Goal: Information Seeking & Learning: Compare options

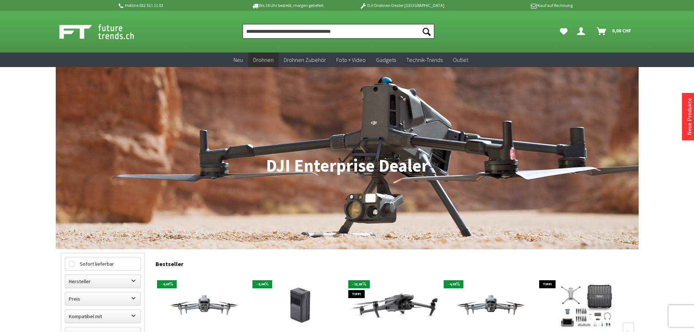
drag, startPoint x: 0, startPoint y: 0, endPoint x: 284, endPoint y: 30, distance: 285.5
click at [284, 30] on input "Produkt, Marke, Kategorie, EAN, Artikelnummer…" at bounding box center [339, 31] width 192 height 15
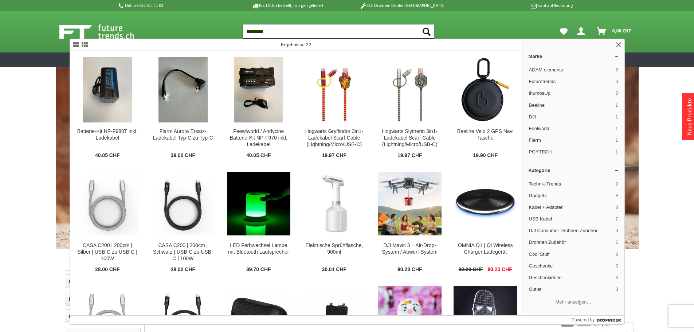
drag, startPoint x: 275, startPoint y: 31, endPoint x: 215, endPoint y: 21, distance: 60.5
click at [215, 22] on div "Suchen ********* Suchen Dein Konto Menü schließen Dein Konto Anmelden oder regi…" at bounding box center [347, 32] width 583 height 42
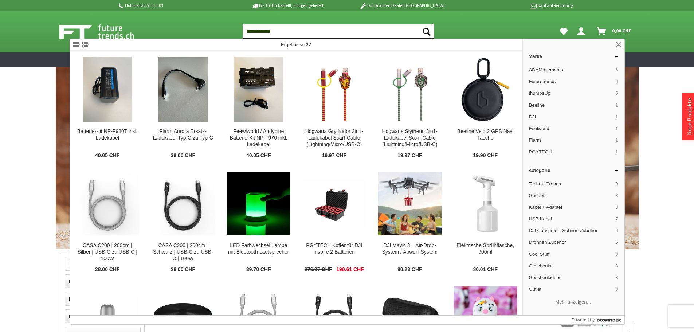
type input "**********"
click at [419, 24] on button "Suchen" at bounding box center [426, 31] width 15 height 15
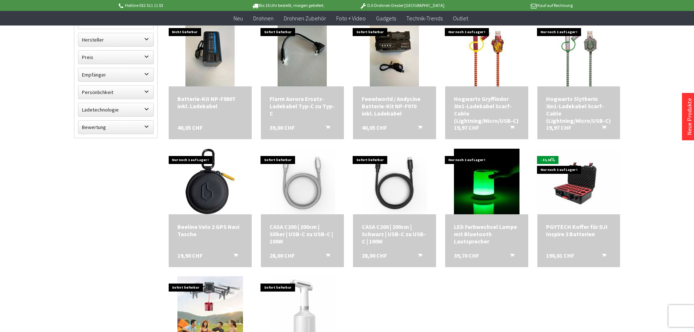
scroll to position [146, 0]
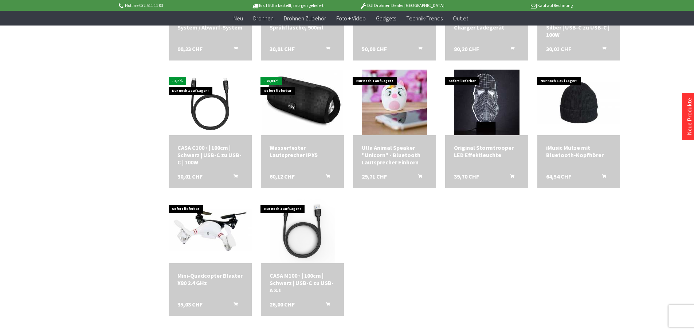
scroll to position [437, 0]
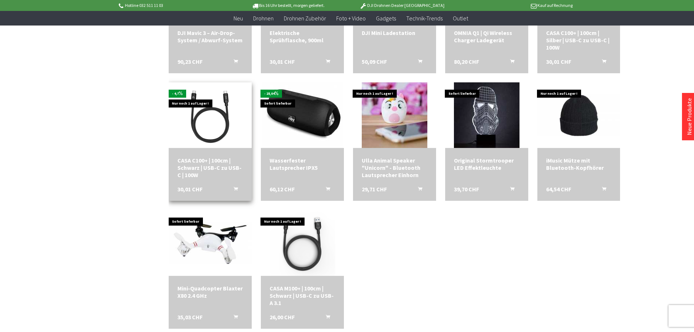
click at [206, 122] on img at bounding box center [210, 115] width 66 height 66
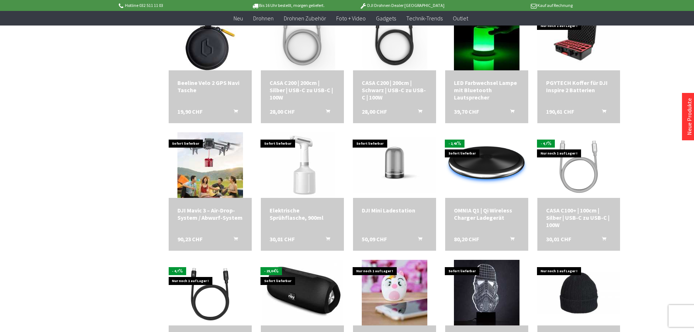
scroll to position [109, 0]
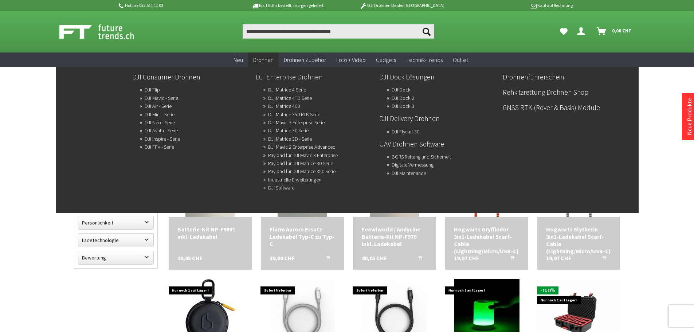
click at [311, 77] on link "DJI Enterprise Drohnen" at bounding box center [315, 77] width 118 height 12
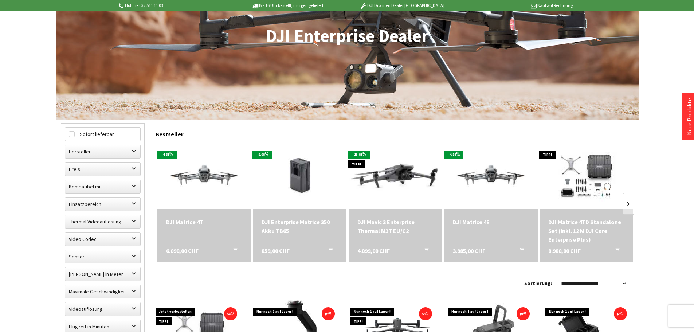
scroll to position [255, 0]
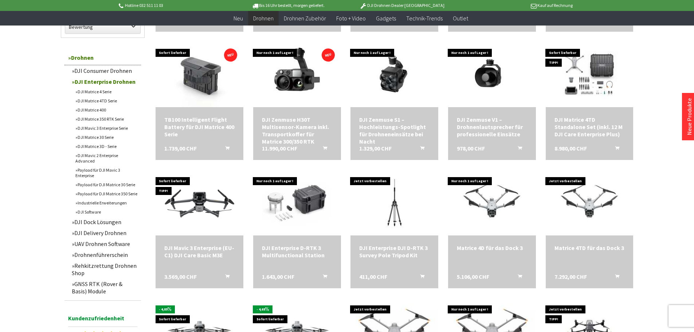
scroll to position [547, 0]
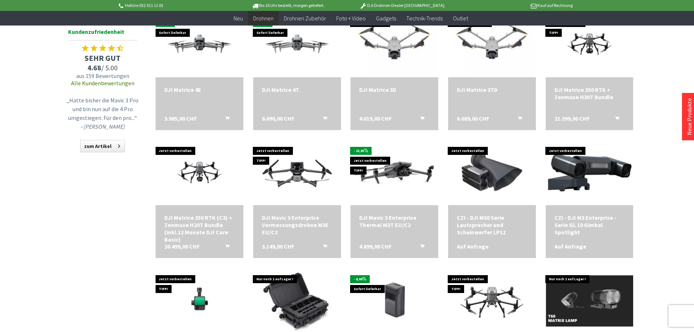
scroll to position [802, 0]
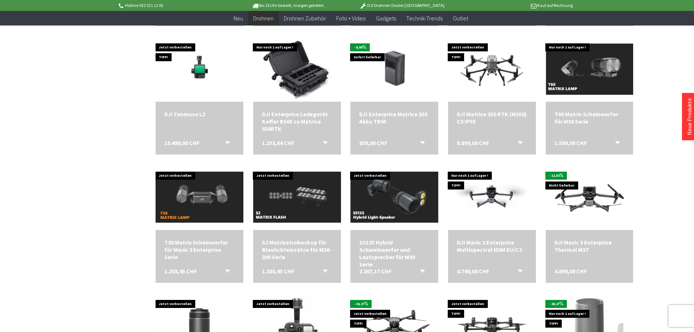
scroll to position [1203, 0]
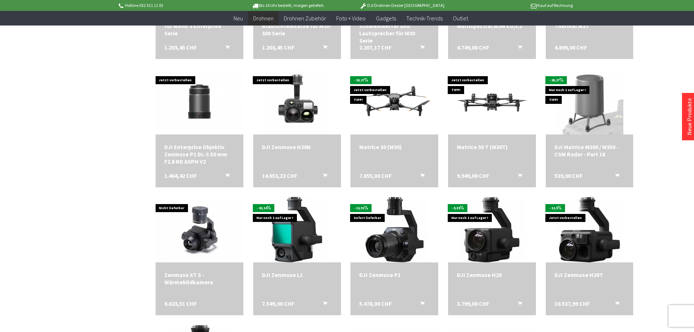
scroll to position [1312, 0]
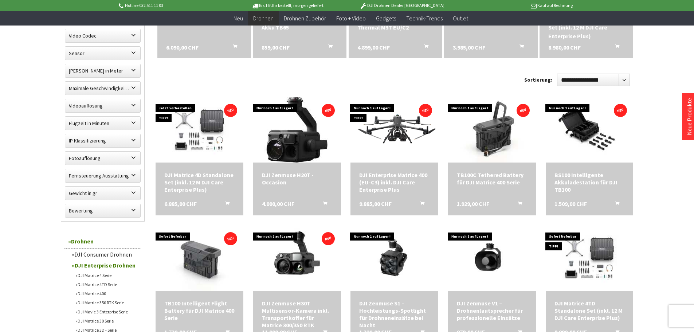
scroll to position [321, 0]
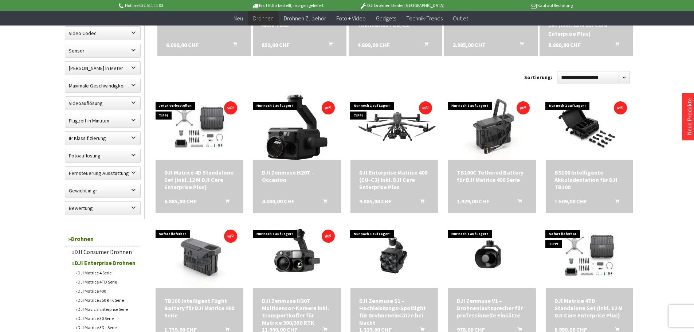
scroll to position [332, 0]
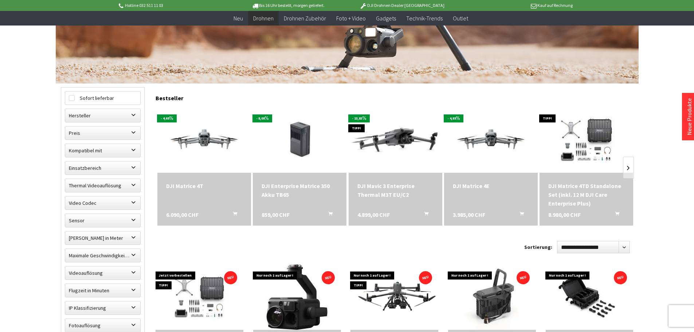
scroll to position [136, 0]
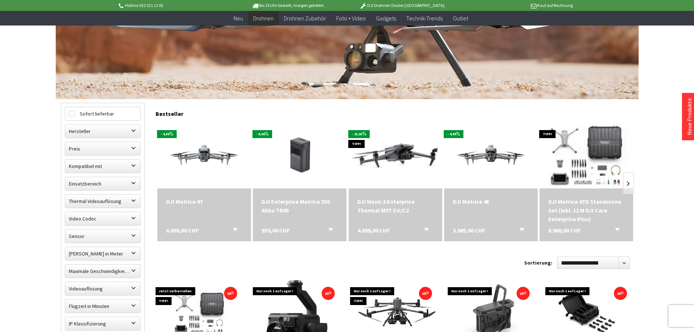
click at [600, 146] on img at bounding box center [587, 156] width 128 height 92
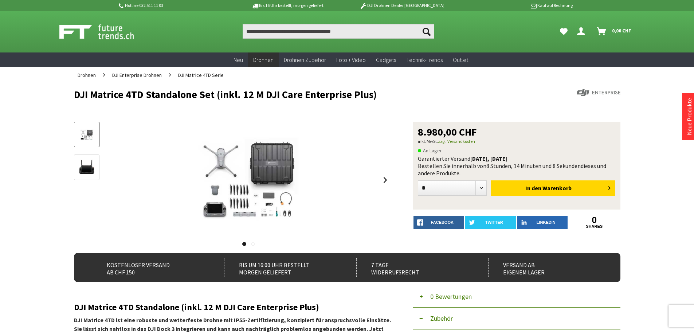
drag, startPoint x: 518, startPoint y: 157, endPoint x: 452, endPoint y: 159, distance: 66.0
click at [452, 159] on div "Garantierter Versand heute, 08.10.2025 Bestellen Sie innerhalb von 8 Stunden, 1…" at bounding box center [517, 166] width 198 height 22
click at [548, 151] on p "An Lager" at bounding box center [517, 150] width 198 height 9
click at [382, 177] on link at bounding box center [385, 180] width 11 height 26
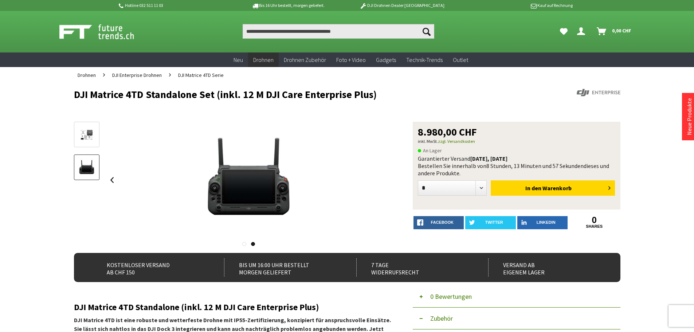
click at [382, 177] on div at bounding box center [249, 180] width 285 height 117
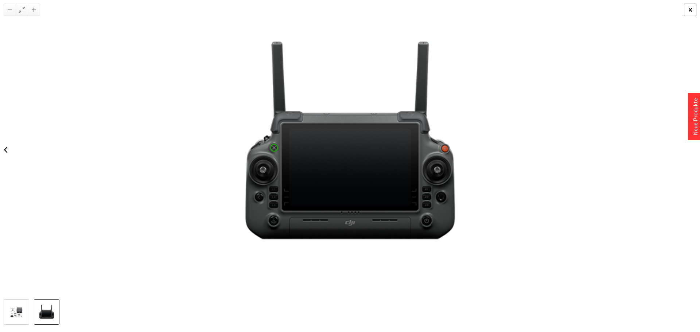
click at [688, 9] on div at bounding box center [690, 10] width 12 height 12
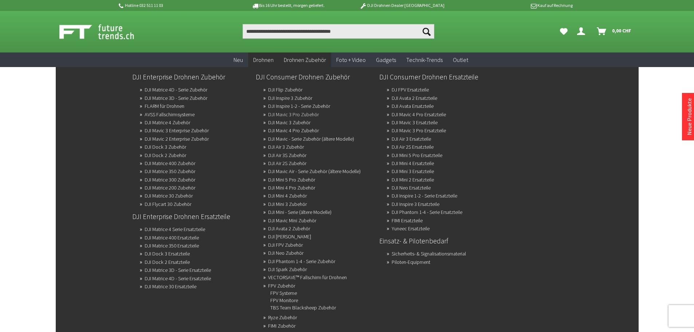
click at [300, 114] on link "DJI Mavic 3 Pro Zubehör" at bounding box center [293, 114] width 51 height 10
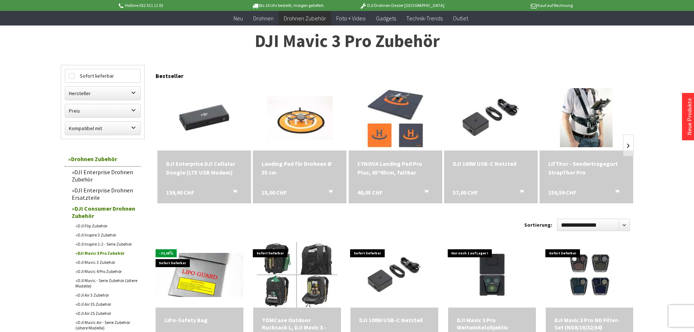
scroll to position [73, 0]
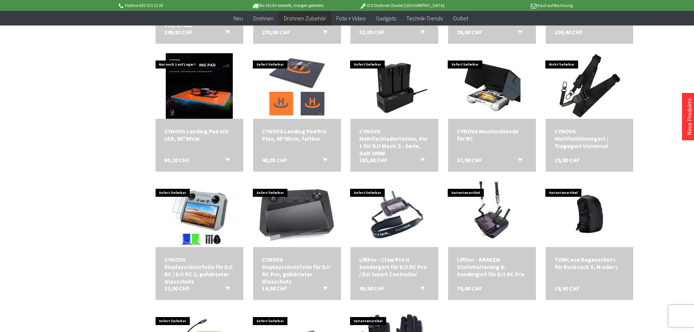
scroll to position [729, 0]
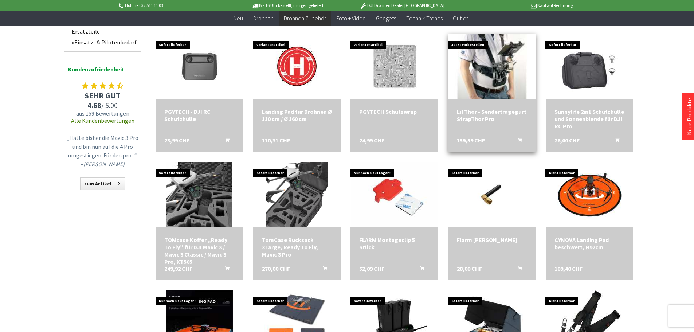
scroll to position [620, 0]
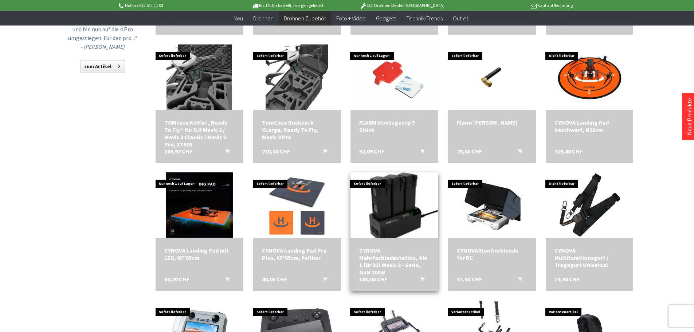
click at [408, 201] on img at bounding box center [395, 205] width 92 height 92
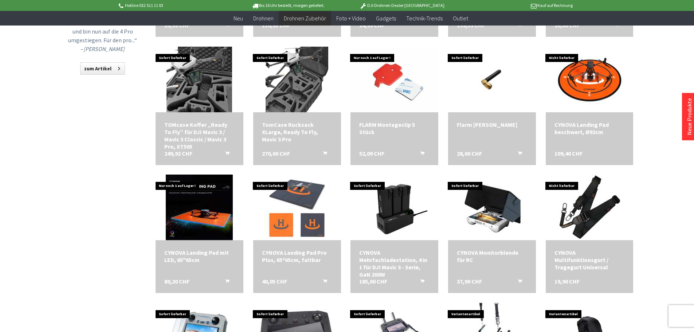
scroll to position [292, 0]
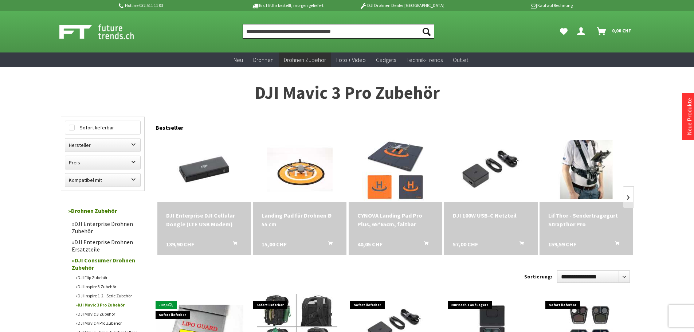
click at [288, 31] on input "Produkt, Marke, Kategorie, EAN, Artikelnummer…" at bounding box center [339, 31] width 192 height 15
type input "**********"
click at [419, 24] on button "Suchen" at bounding box center [426, 31] width 15 height 15
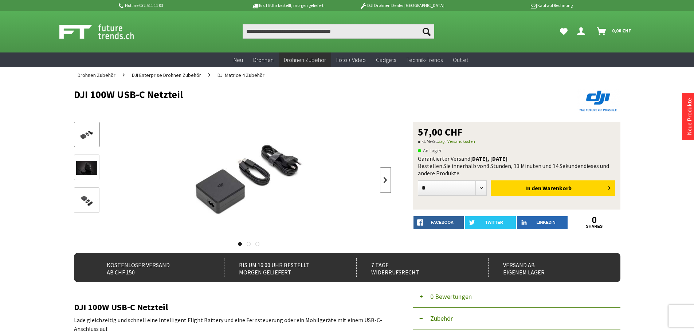
click at [390, 178] on link at bounding box center [385, 180] width 11 height 26
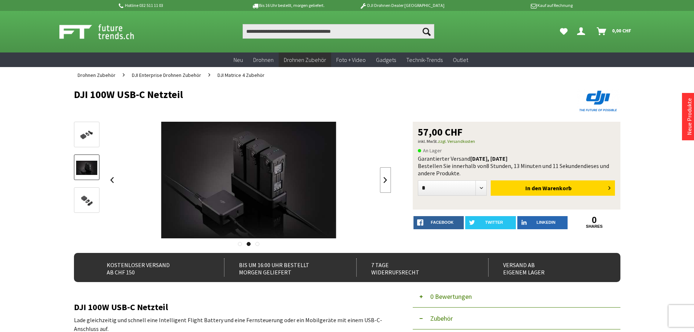
click at [390, 178] on link at bounding box center [385, 180] width 11 height 26
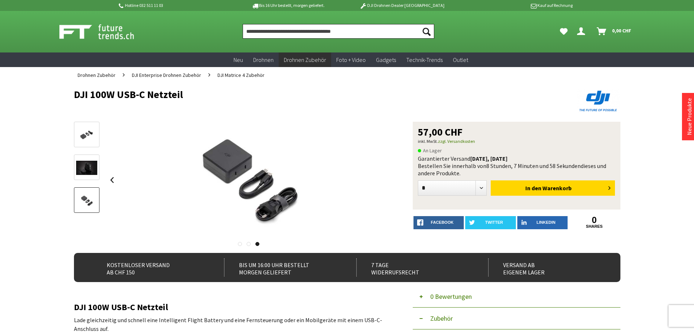
click at [299, 32] on input "Produkt, Marke, Kategorie, EAN, Artikelnummer…" at bounding box center [339, 31] width 192 height 15
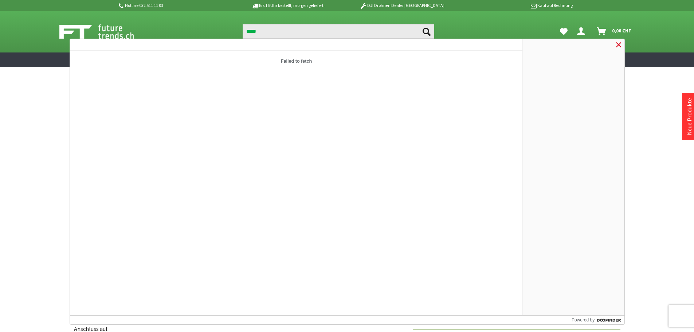
click at [619, 46] on link at bounding box center [618, 44] width 9 height 9
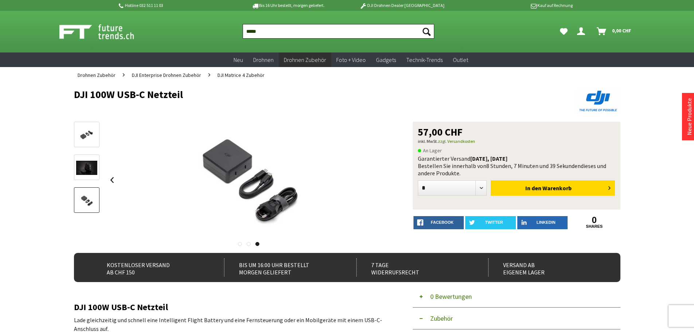
drag, startPoint x: 269, startPoint y: 31, endPoint x: 223, endPoint y: 26, distance: 45.5
click at [223, 30] on div "Suchen ***** Suchen Dein Konto Menü schließen Dein Konto Anmelden oder registri…" at bounding box center [347, 32] width 583 height 42
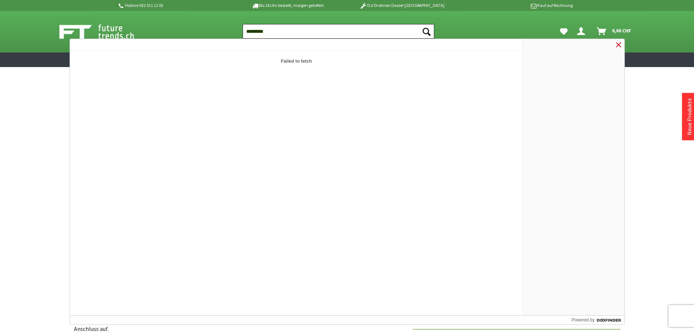
type input "*********"
click at [620, 47] on link at bounding box center [618, 44] width 9 height 9
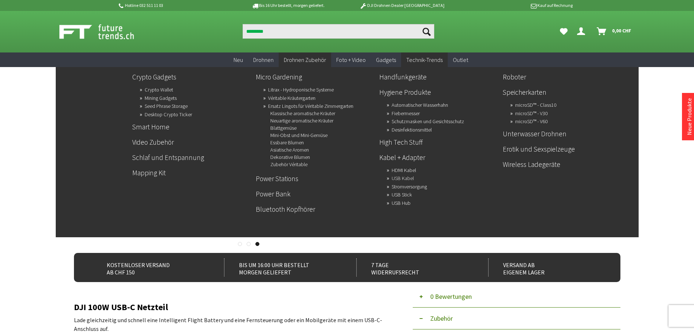
click at [409, 179] on link "USB Kabel" at bounding box center [403, 178] width 22 height 10
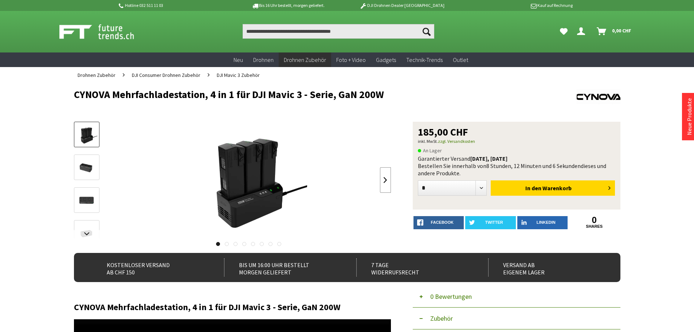
click at [383, 179] on link at bounding box center [385, 180] width 11 height 26
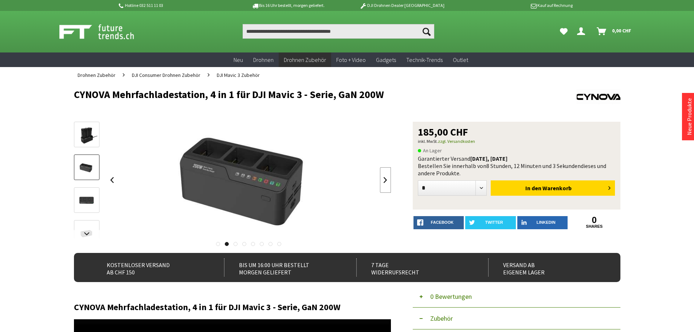
click at [383, 179] on link at bounding box center [385, 180] width 11 height 26
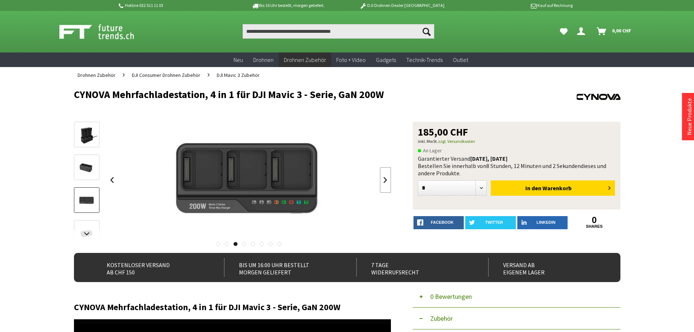
click at [383, 179] on link at bounding box center [385, 180] width 11 height 26
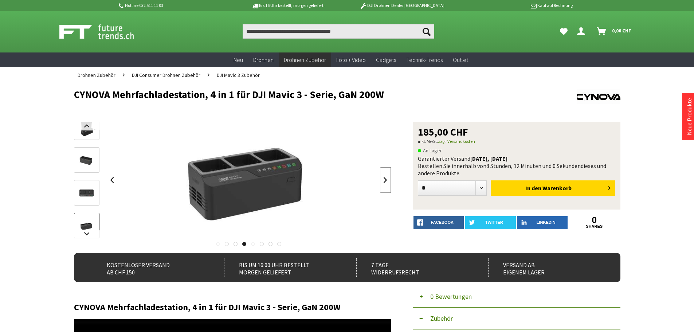
click at [383, 179] on link at bounding box center [385, 180] width 11 height 26
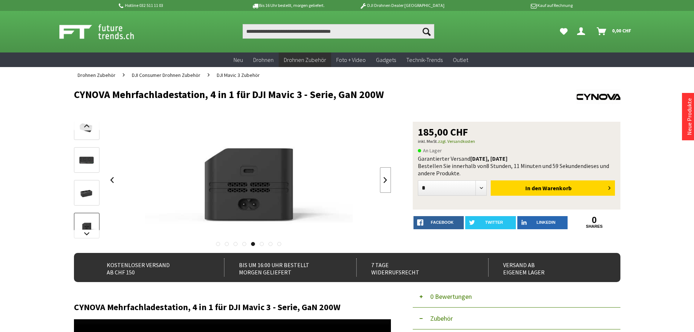
click at [383, 179] on link at bounding box center [385, 180] width 11 height 26
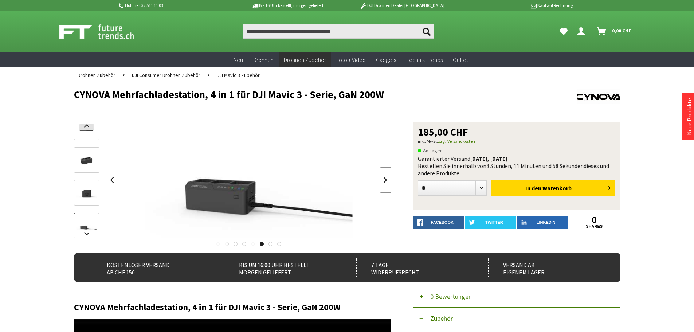
click at [383, 179] on link at bounding box center [385, 180] width 11 height 26
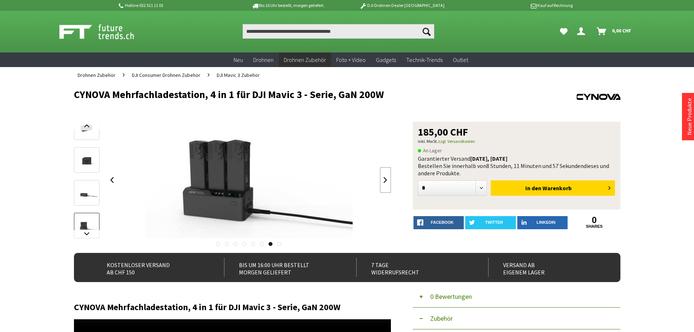
click at [383, 179] on link at bounding box center [385, 180] width 11 height 26
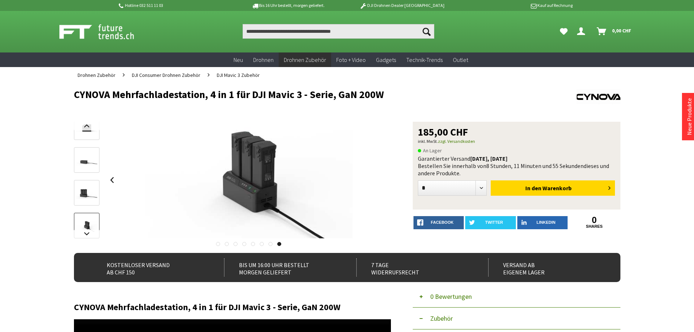
click at [383, 179] on div at bounding box center [249, 180] width 285 height 117
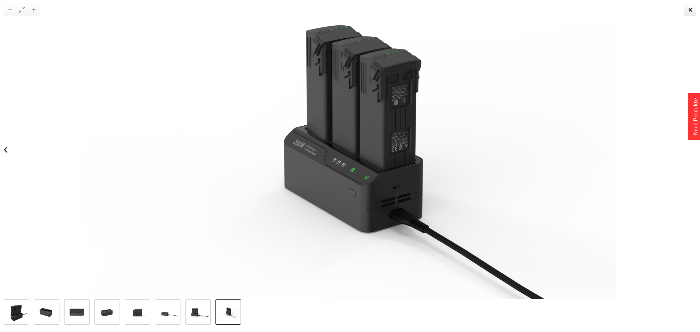
click at [165, 316] on img at bounding box center [167, 313] width 21 height 12
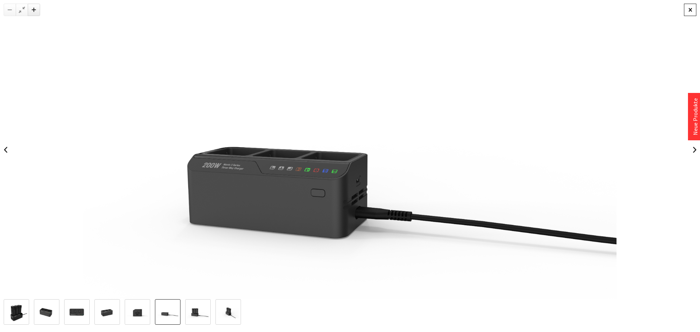
click at [691, 7] on div at bounding box center [690, 10] width 12 height 12
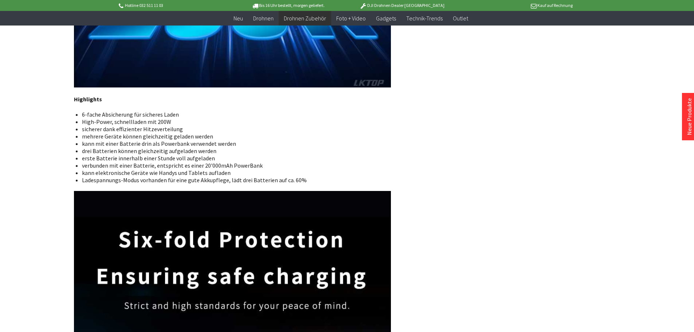
scroll to position [875, 0]
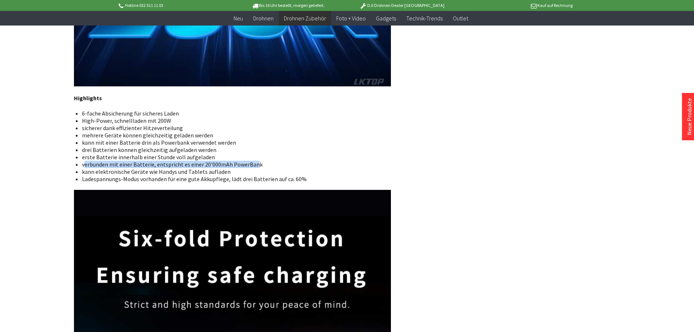
drag, startPoint x: 86, startPoint y: 165, endPoint x: 254, endPoint y: 161, distance: 168.8
click at [254, 161] on li "verbunden mit einer Batterie, entspricht es einer 20'000mAh PowerBank" at bounding box center [233, 164] width 303 height 7
click at [263, 162] on li "verbunden mit einer Batterie, entspricht es einer 20'000mAh PowerBank" at bounding box center [233, 164] width 303 height 7
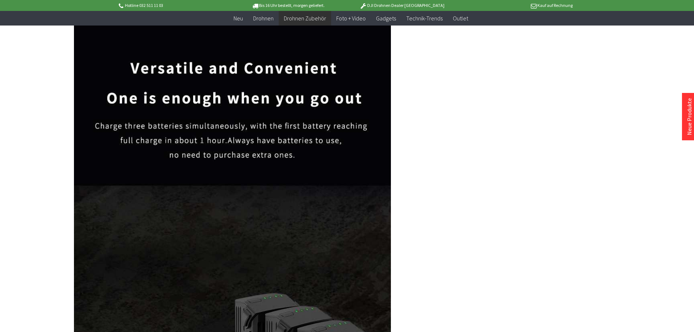
scroll to position [2332, 0]
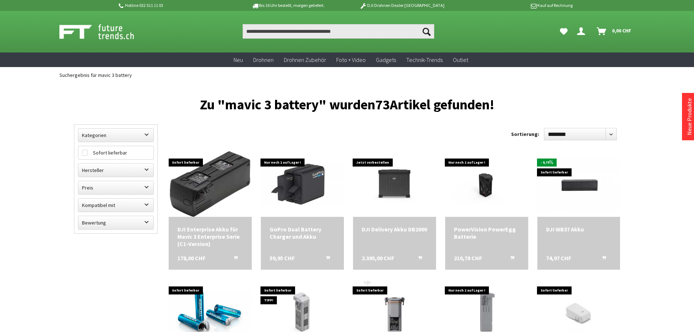
scroll to position [146, 0]
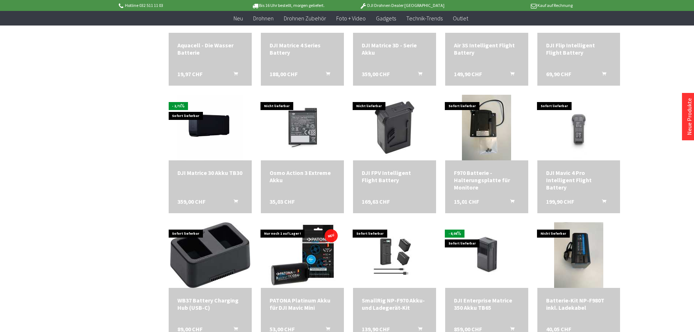
scroll to position [328, 0]
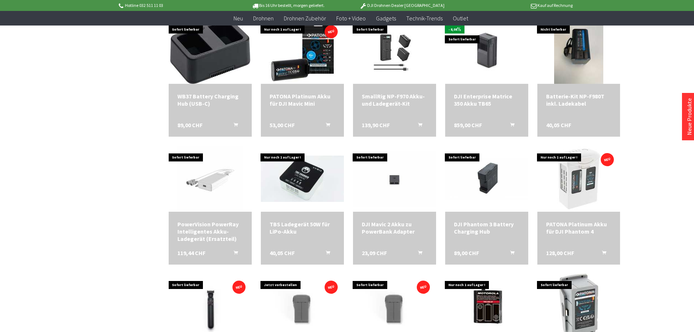
scroll to position [510, 0]
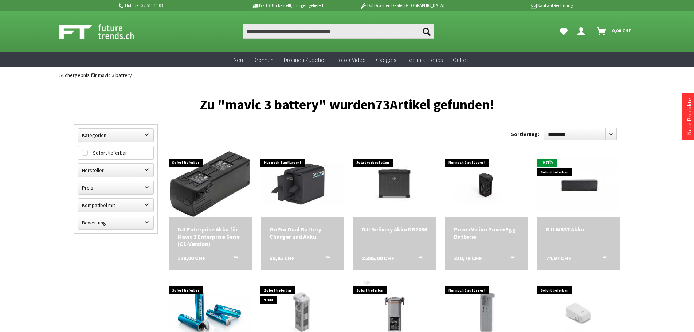
click at [254, 169] on div "Nur noch 1 auf Lager ! GoPro Dual Battery Charger und Akku 59,95 CHF In den War…" at bounding box center [298, 206] width 92 height 128
click at [237, 172] on img at bounding box center [210, 184] width 81 height 66
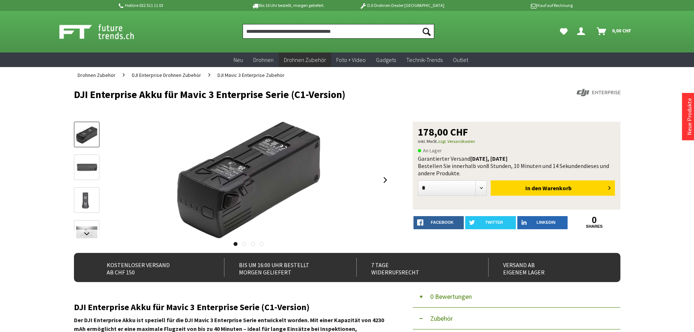
click at [282, 33] on input "Produkt, Marke, Kategorie, EAN, Artikelnummer…" at bounding box center [339, 31] width 192 height 15
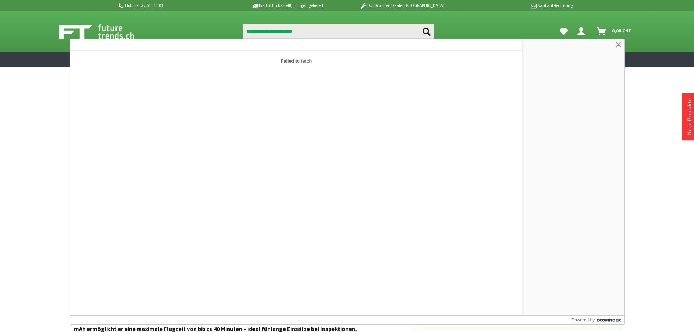
click at [612, 43] on div at bounding box center [574, 177] width 102 height 276
click at [619, 44] on link at bounding box center [618, 44] width 9 height 9
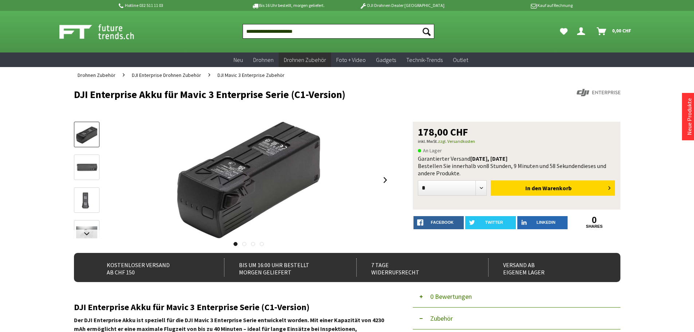
click at [322, 28] on input "**********" at bounding box center [339, 31] width 192 height 15
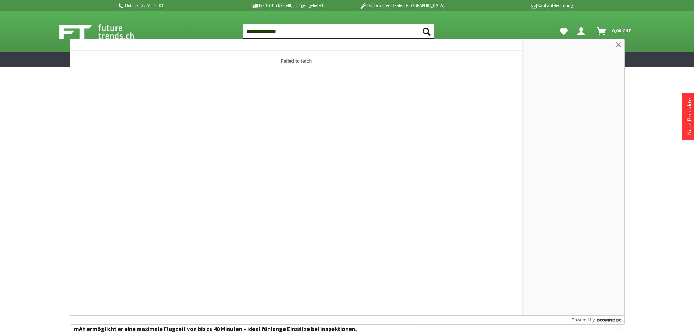
type input "**********"
click at [419, 24] on button "Suchen" at bounding box center [426, 31] width 15 height 15
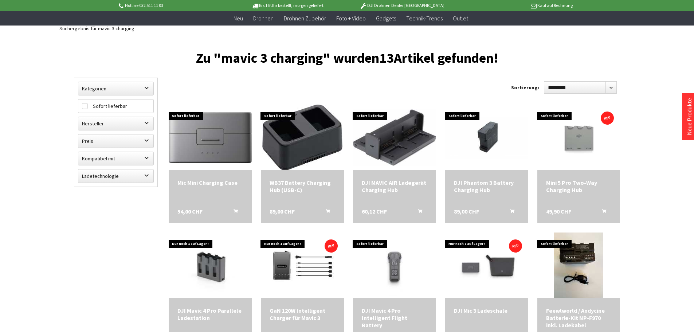
scroll to position [73, 0]
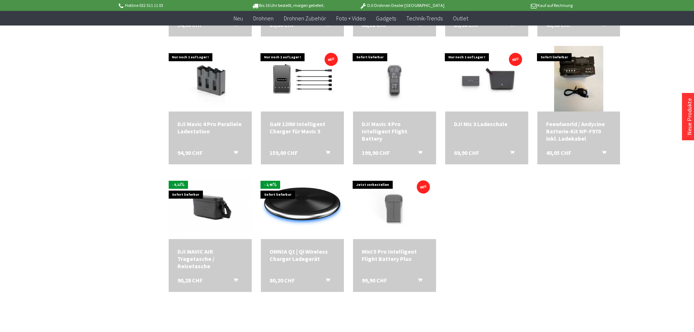
scroll to position [182, 0]
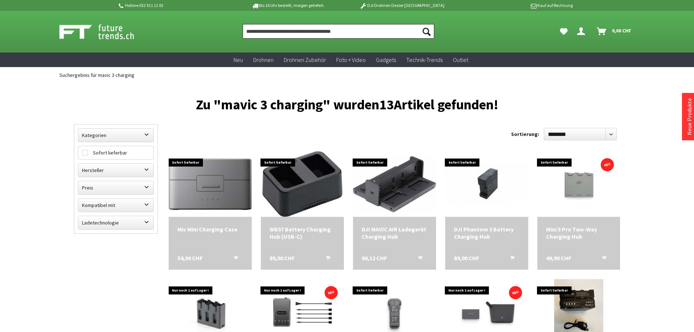
click at [286, 35] on input "Produkt, Marke, Kategorie, EAN, Artikelnummer…" at bounding box center [339, 31] width 192 height 15
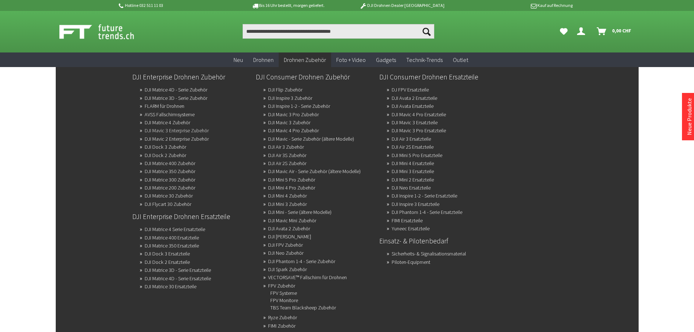
click at [195, 131] on link "DJI Mavic 3 Enterprise Zubehör" at bounding box center [177, 130] width 64 height 10
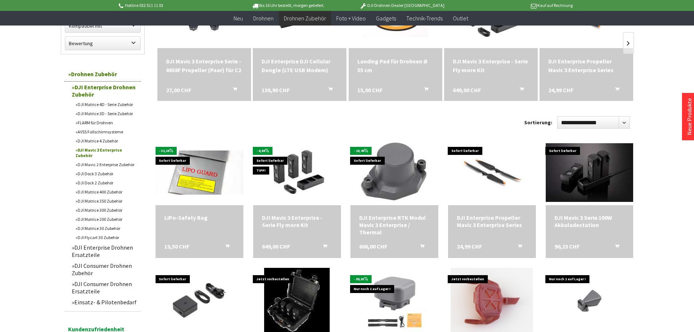
scroll to position [146, 0]
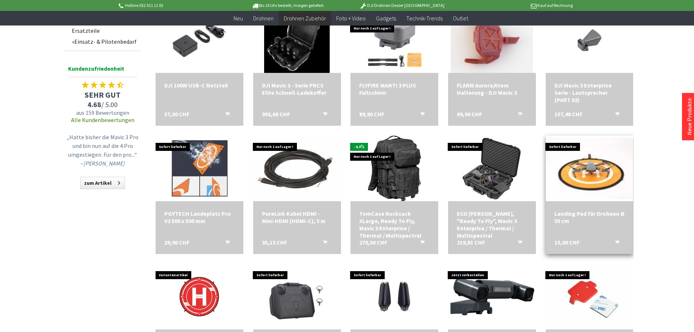
scroll to position [401, 0]
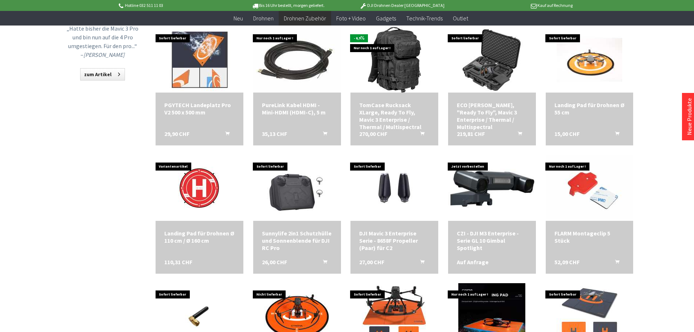
scroll to position [510, 0]
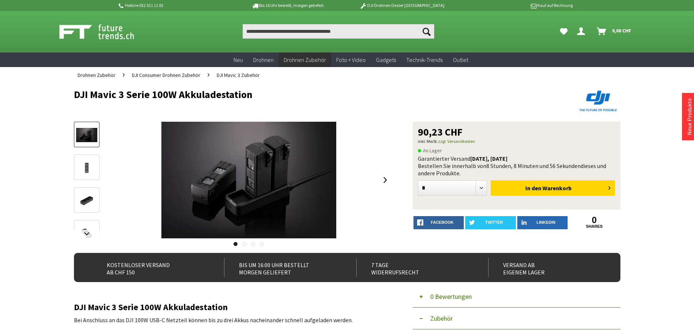
click at [89, 196] on img at bounding box center [86, 201] width 21 height 14
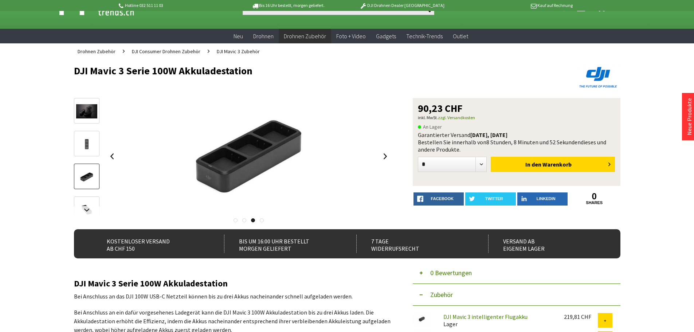
scroll to position [36, 0]
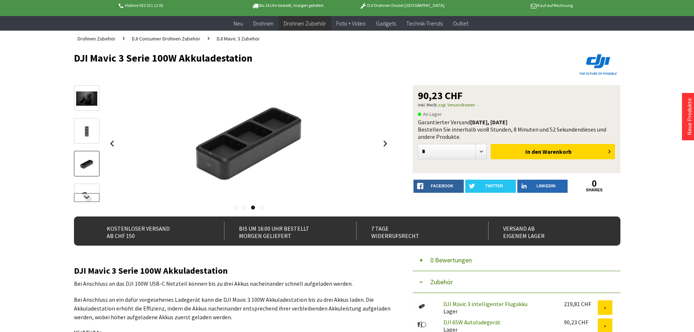
click at [87, 199] on link at bounding box center [87, 197] width 26 height 9
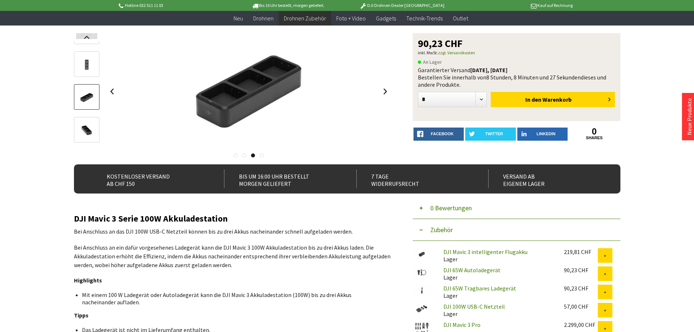
scroll to position [0, 0]
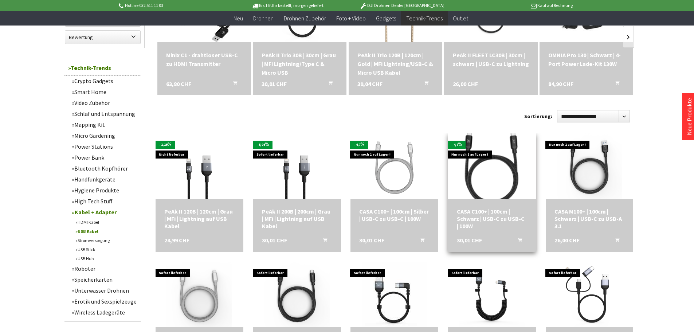
scroll to position [182, 0]
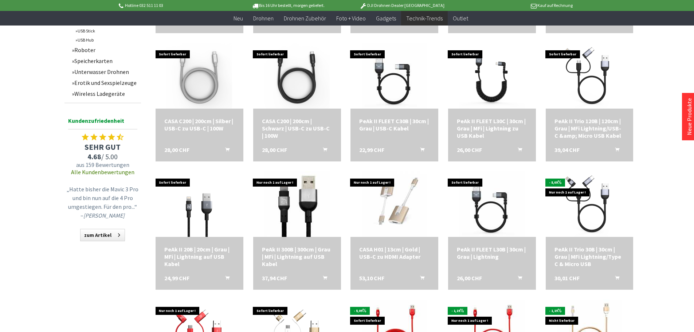
scroll to position [474, 0]
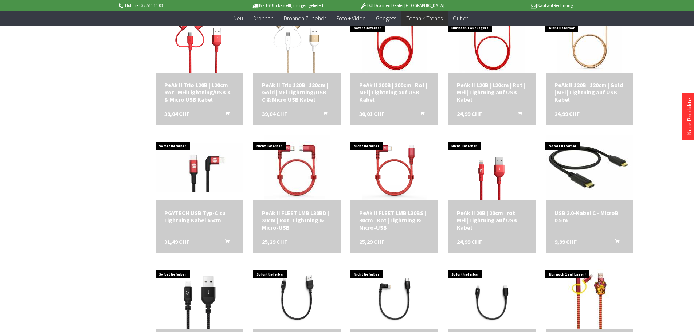
scroll to position [692, 0]
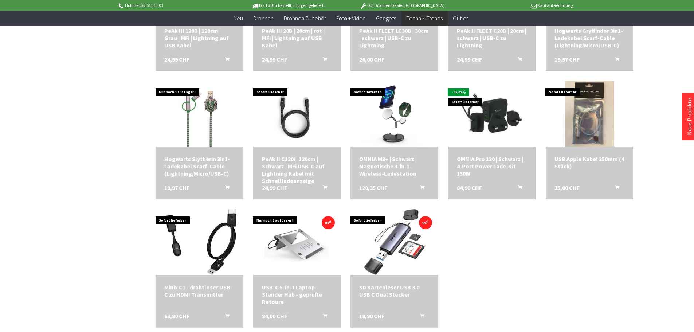
scroll to position [984, 0]
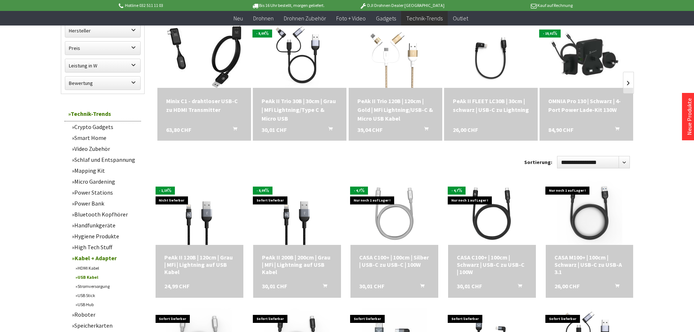
scroll to position [109, 0]
